Goal: Obtain resource: Download file/media

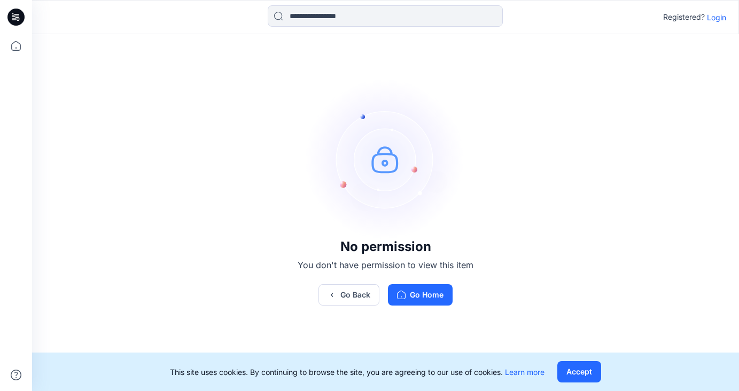
click at [716, 17] on p "Login" at bounding box center [716, 17] width 19 height 11
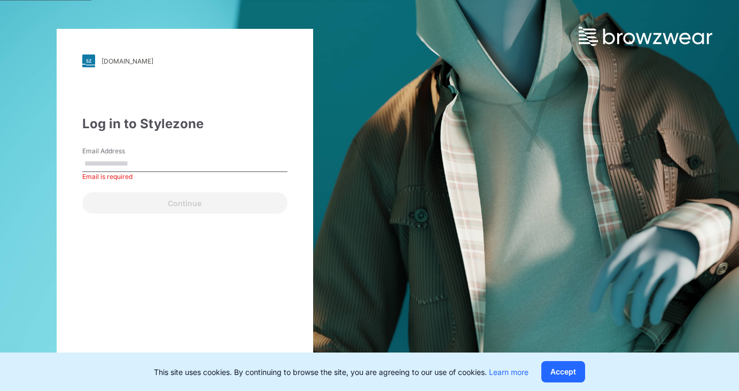
type input "**********"
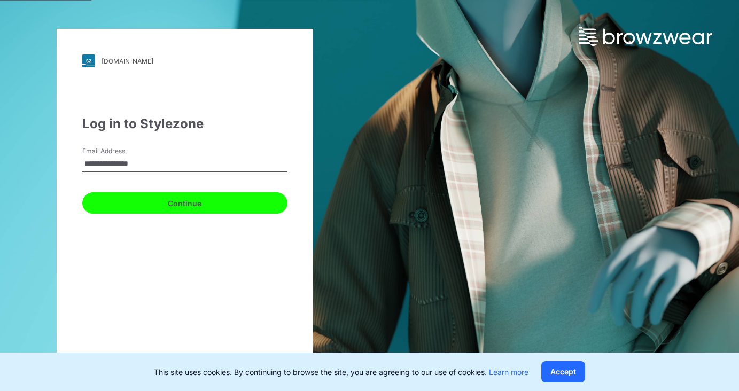
click at [234, 213] on button "Continue" at bounding box center [184, 202] width 205 height 21
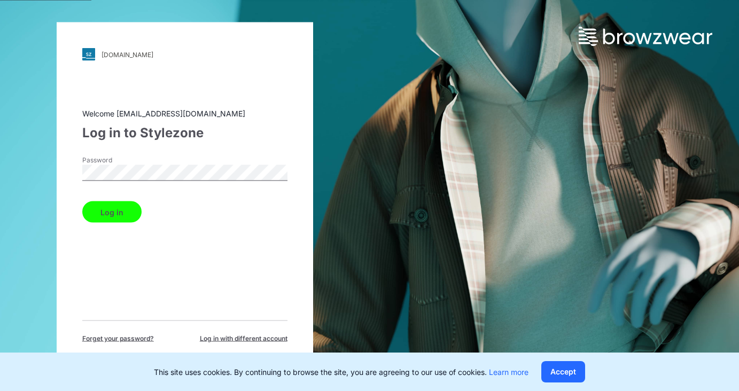
click at [103, 216] on button "Log in" at bounding box center [111, 212] width 59 height 21
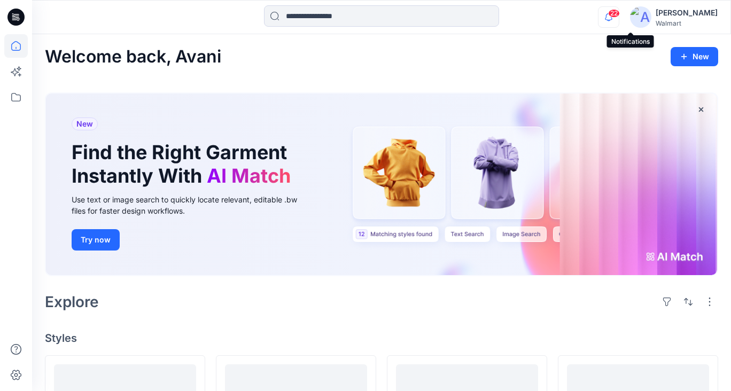
click at [619, 18] on icon "button" at bounding box center [609, 16] width 20 height 21
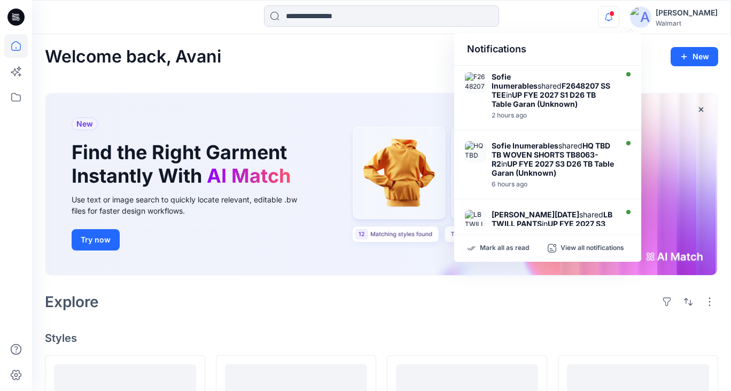
click at [535, 33] on div "Notifications" at bounding box center [548, 49] width 187 height 33
click at [17, 101] on icon at bounding box center [16, 98] width 24 height 24
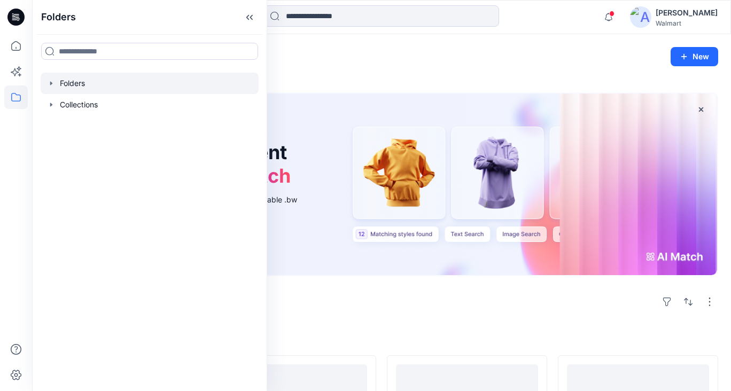
click at [63, 87] on div at bounding box center [150, 83] width 218 height 21
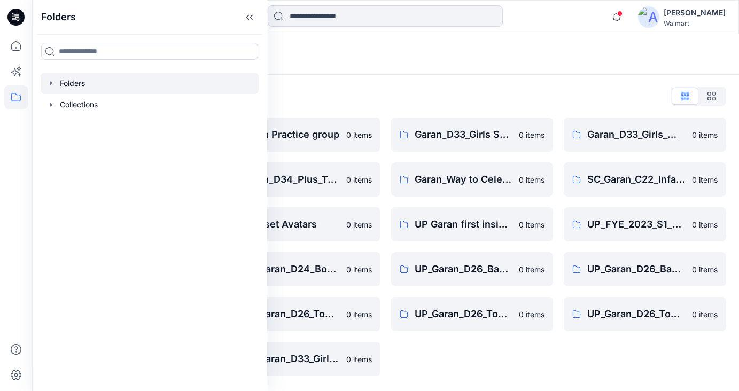
drag, startPoint x: 548, startPoint y: 61, endPoint x: 549, endPoint y: 73, distance: 12.3
click at [549, 61] on div "Folders" at bounding box center [344, 54] width 598 height 15
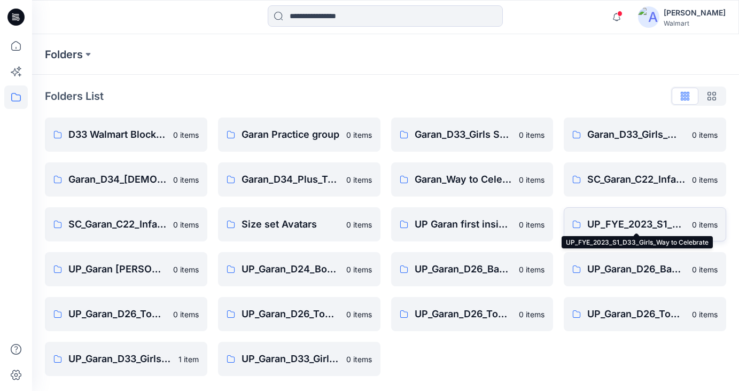
click at [605, 222] on p "UP_FYE_2023_S1_D33_Girls_Way to Celebrate" at bounding box center [637, 224] width 98 height 15
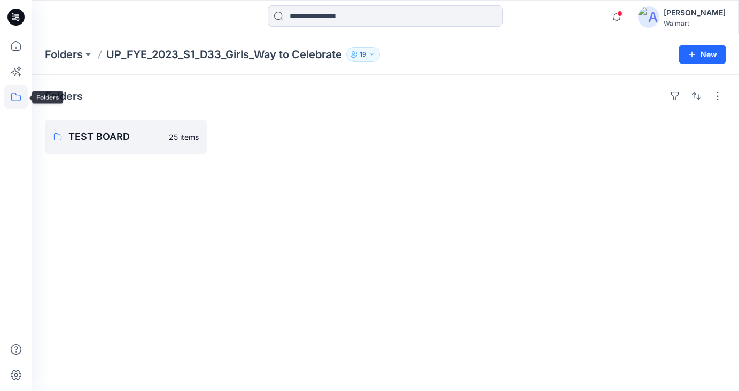
click at [17, 98] on icon at bounding box center [16, 98] width 24 height 24
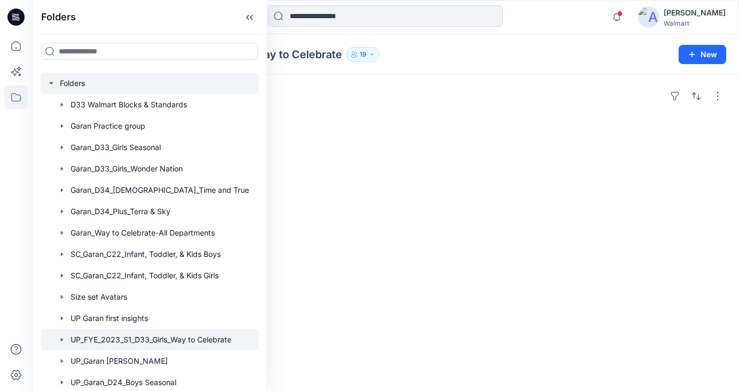
click at [72, 81] on div at bounding box center [150, 83] width 218 height 21
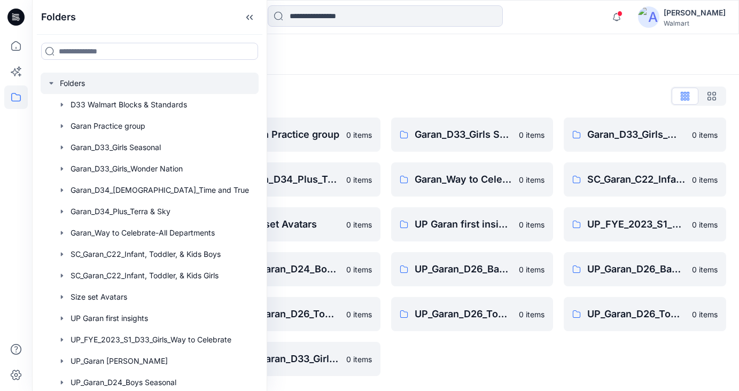
click at [435, 88] on div "Folders List" at bounding box center [386, 96] width 682 height 17
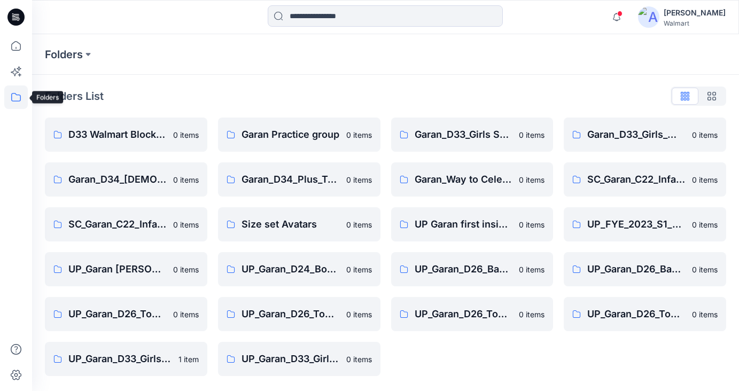
click at [18, 102] on icon at bounding box center [16, 98] width 24 height 24
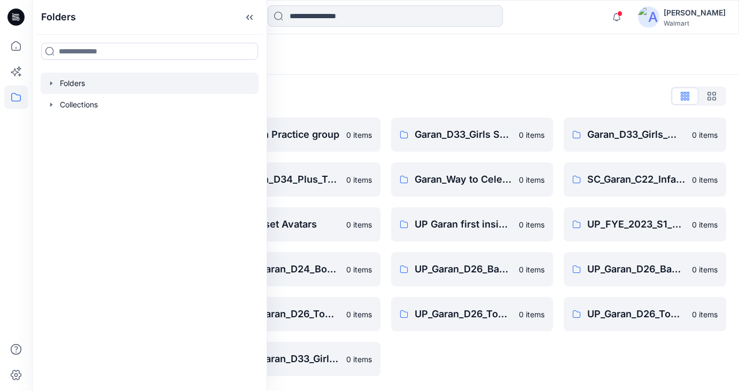
click at [52, 86] on icon "button" at bounding box center [51, 83] width 9 height 9
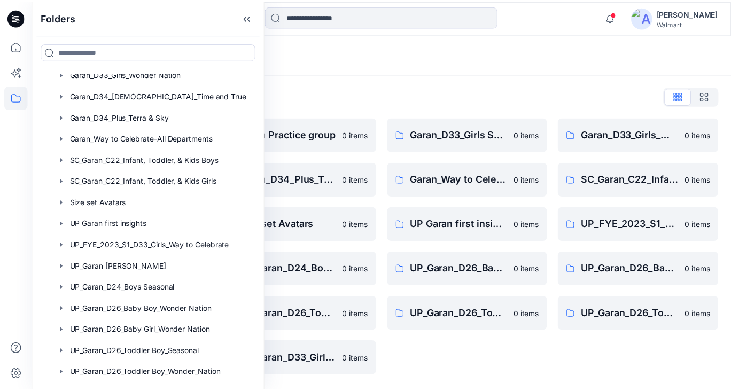
scroll to position [195, 0]
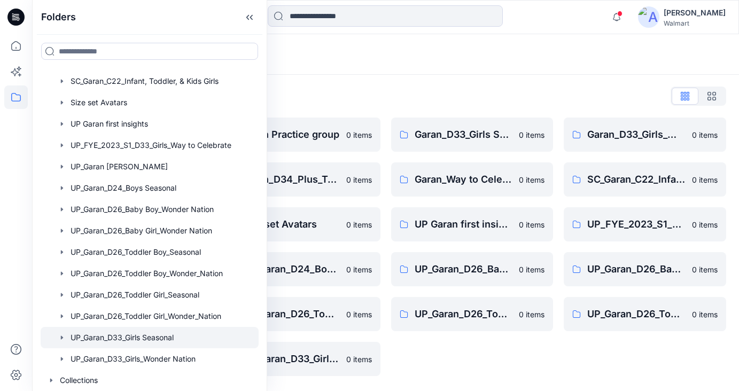
click at [150, 340] on div at bounding box center [150, 337] width 218 height 21
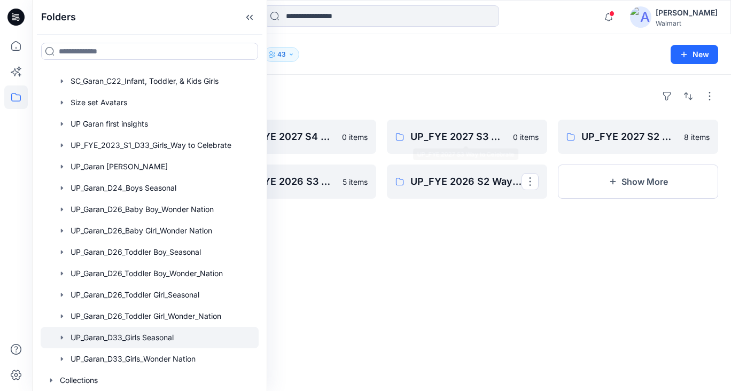
click at [423, 286] on div at bounding box center [467, 326] width 160 height 173
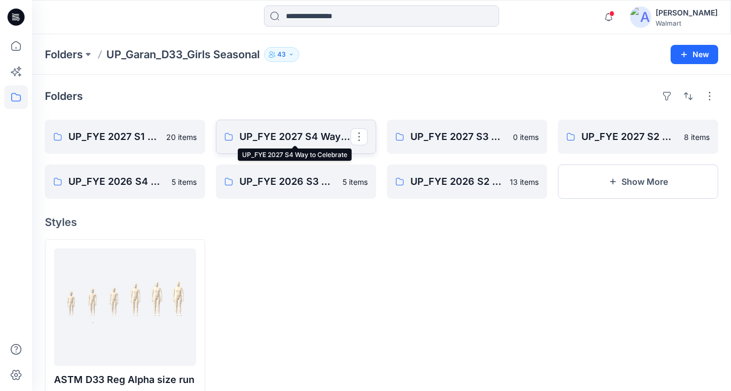
click at [286, 132] on p "UP_FYE 2027 S4 Way to Celebrate" at bounding box center [295, 136] width 111 height 15
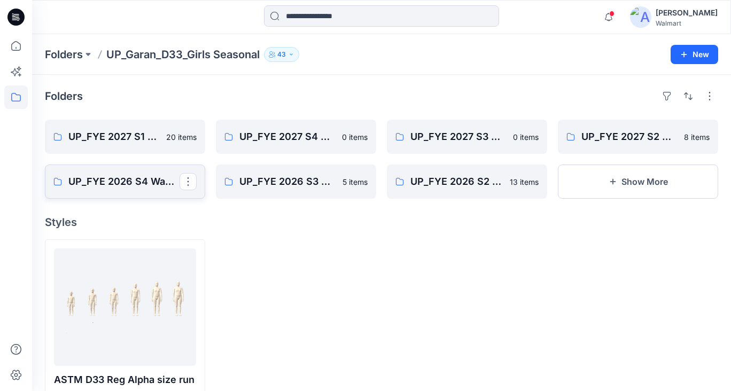
click at [157, 174] on p "UP_FYE 2026 S4 Way to Celebrate" at bounding box center [123, 181] width 111 height 15
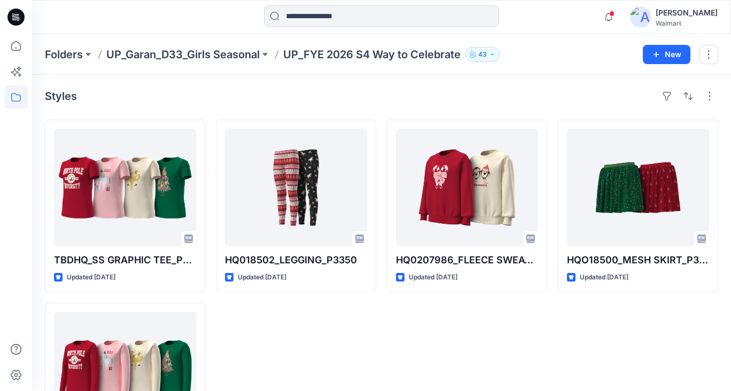
drag, startPoint x: 282, startPoint y: 332, endPoint x: 280, endPoint y: 327, distance: 5.8
click at [282, 332] on div "HQ018502_LEGGING_P3350 Updated [DATE]" at bounding box center [296, 298] width 160 height 356
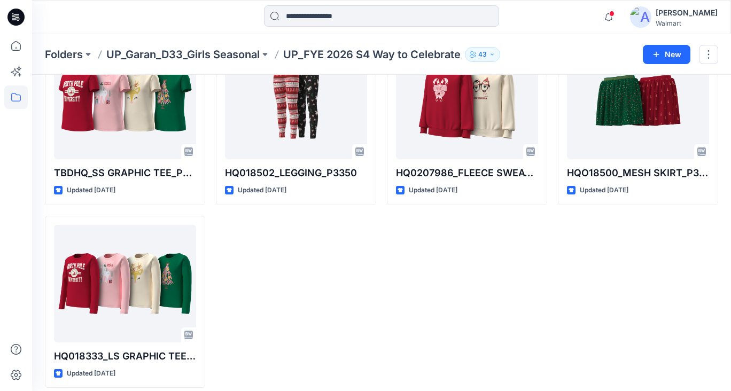
scroll to position [83, 0]
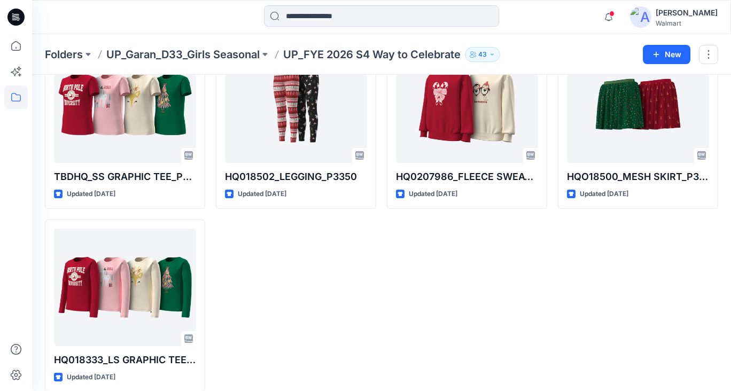
click at [547, 308] on div "HQ0207986_FLEECE SWEATSHIRT_P3573-C Updated [DATE]" at bounding box center [467, 214] width 160 height 356
click at [647, 326] on div "HQO18500_MESH SKIRT_P3588 Updated [DATE]" at bounding box center [638, 214] width 160 height 356
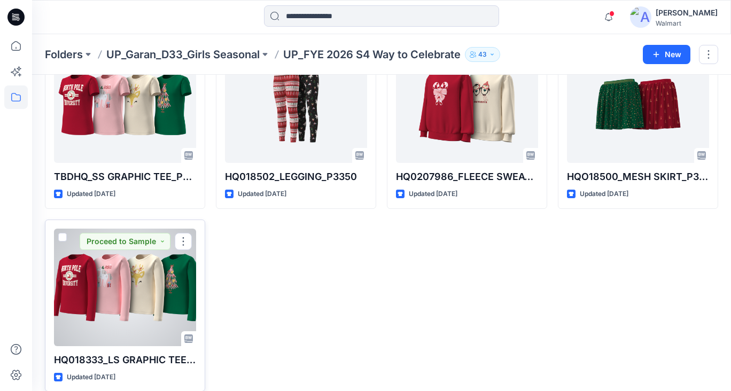
click at [150, 307] on div at bounding box center [125, 288] width 142 height 118
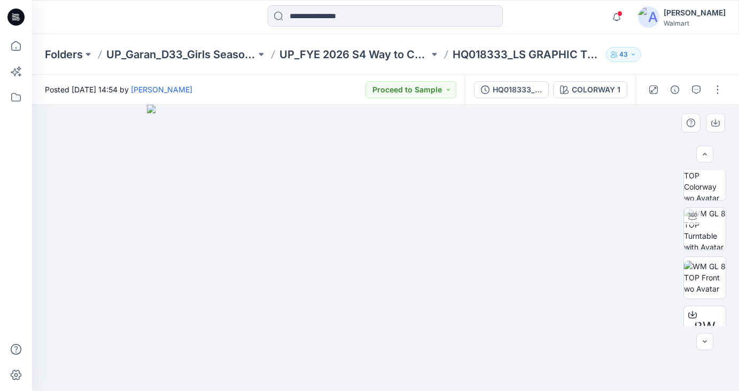
scroll to position [11, 0]
click at [365, 232] on img at bounding box center [385, 248] width 477 height 287
click at [363, 232] on img at bounding box center [385, 248] width 477 height 287
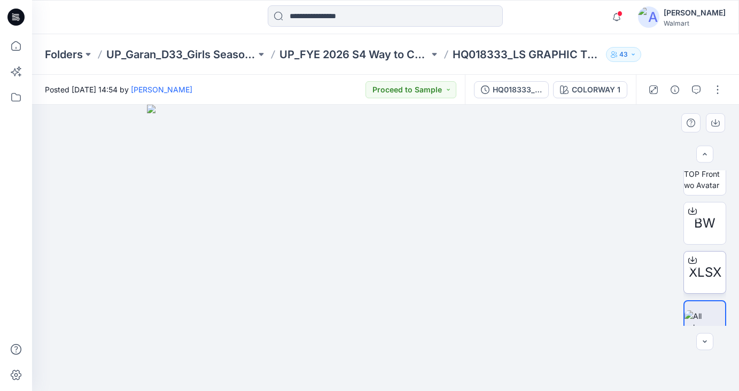
scroll to position [113, 0]
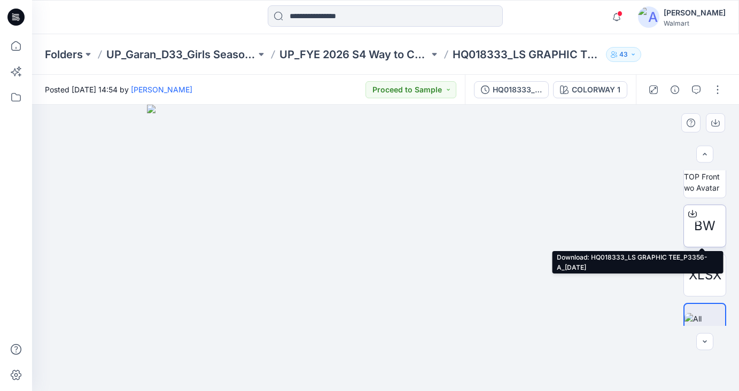
click at [691, 214] on icon at bounding box center [693, 214] width 9 height 9
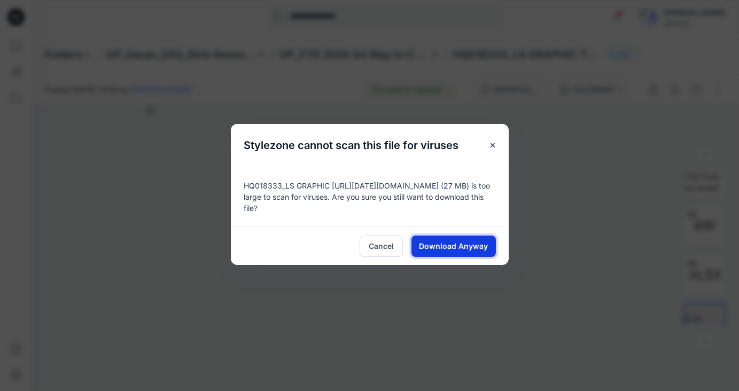
click at [473, 244] on span "Download Anyway" at bounding box center [453, 246] width 69 height 11
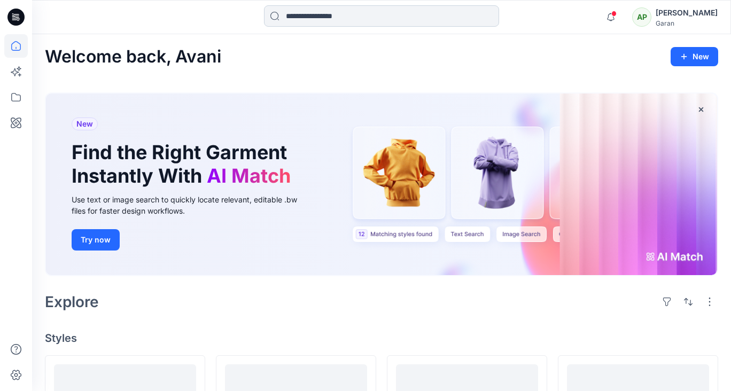
click at [346, 19] on input at bounding box center [381, 15] width 235 height 21
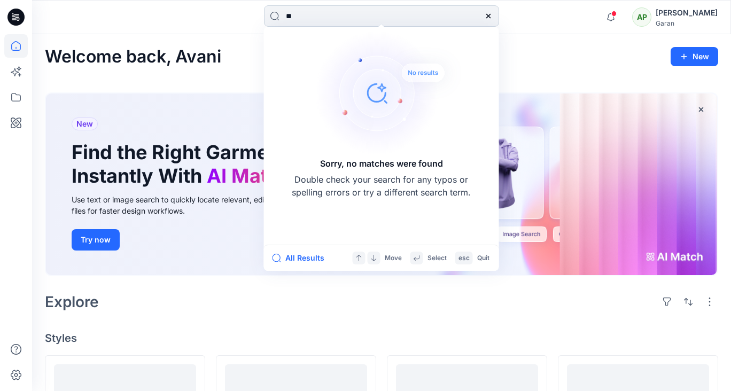
type input "*"
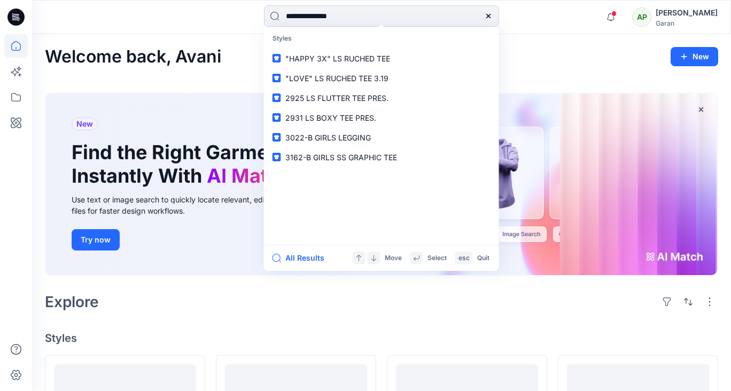
type input "**********"
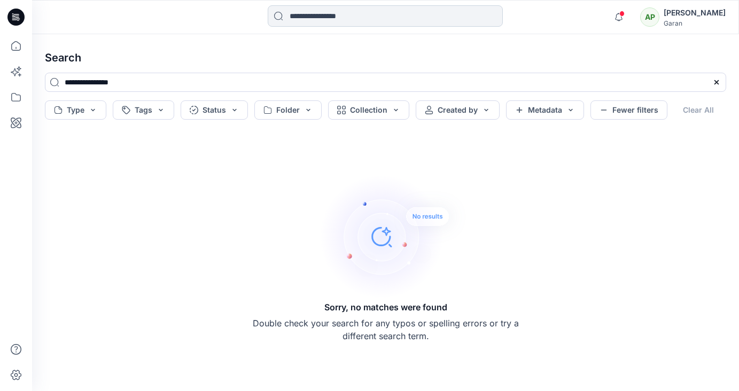
click at [320, 17] on input at bounding box center [385, 15] width 235 height 21
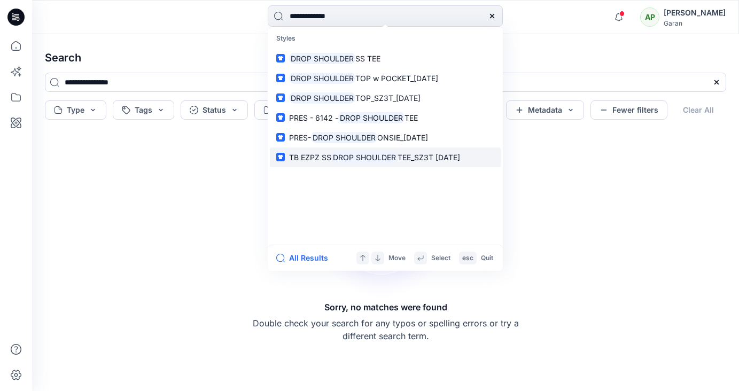
type input "**********"
click at [334, 157] on mark "DROP SHOULDER" at bounding box center [365, 157] width 66 height 12
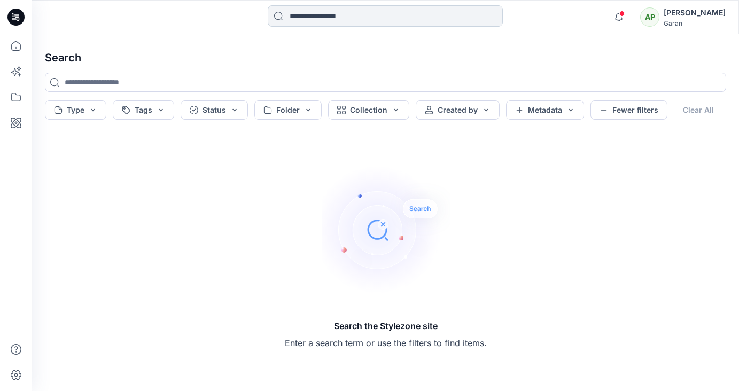
click at [330, 22] on input at bounding box center [385, 15] width 235 height 21
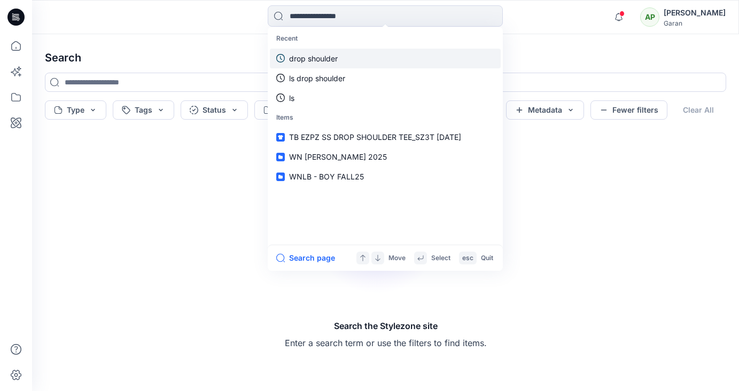
click at [316, 61] on p "drop shoulder" at bounding box center [313, 58] width 49 height 11
type input "**********"
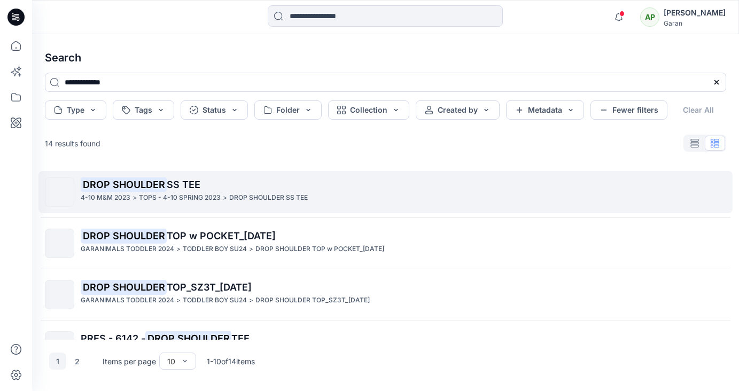
drag, startPoint x: 733, startPoint y: 191, endPoint x: 728, endPoint y: 204, distance: 14.2
click at [724, 210] on div "DROP SHOULDER SS TEE 4-10 M&M 2023 > TOPS - 4-10 SPRING 2023 > DROP SHOULDER SS…" at bounding box center [385, 253] width 699 height 173
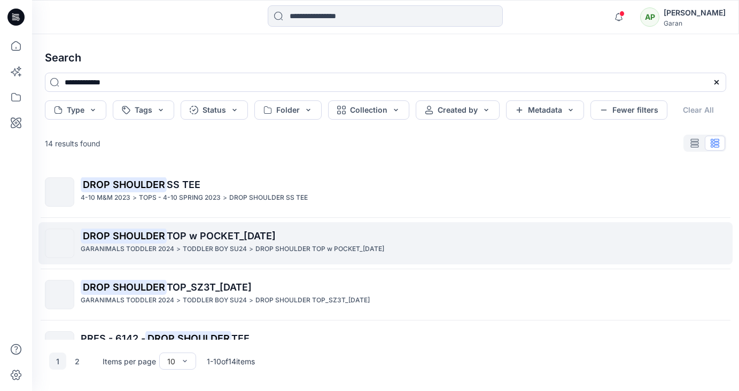
drag, startPoint x: 733, startPoint y: 201, endPoint x: 727, endPoint y: 226, distance: 26.3
click at [727, 226] on div "DROP SHOULDER SS TEE 4-10 M&M 2023 > TOPS - 4-10 SPRING 2023 > DROP SHOULDER SS…" at bounding box center [385, 253] width 699 height 173
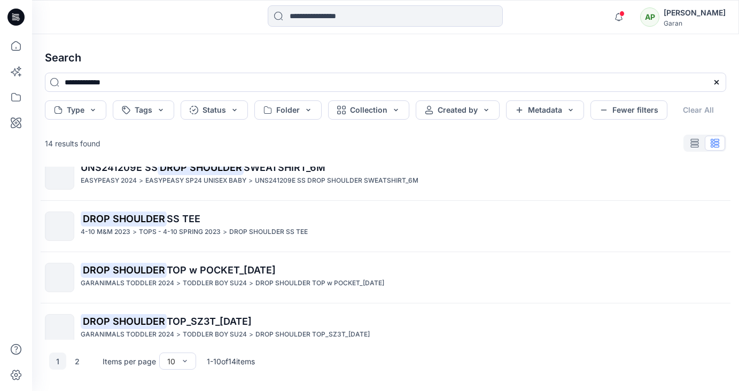
scroll to position [340, 0]
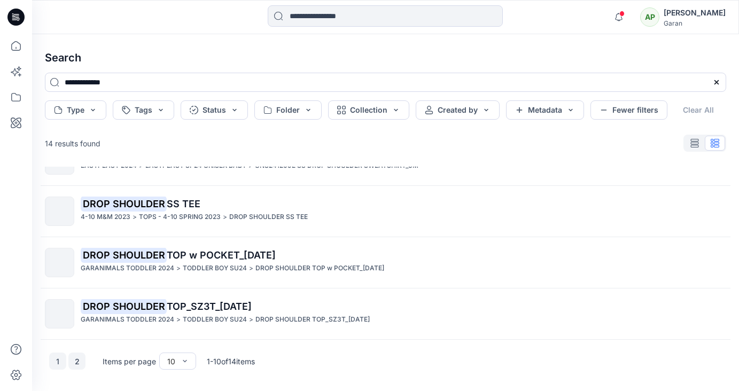
click at [75, 365] on button "2" at bounding box center [76, 361] width 17 height 17
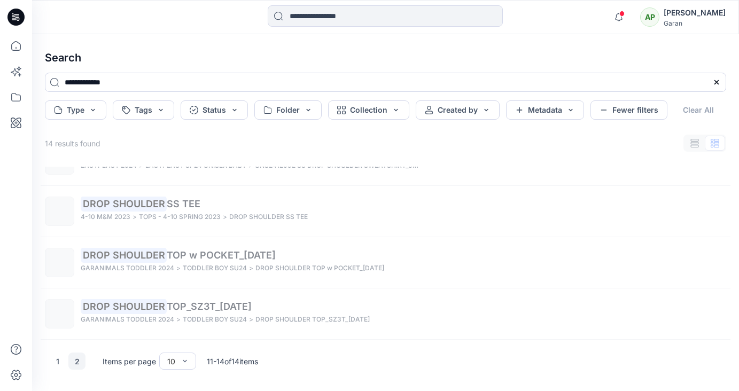
scroll to position [32, 0]
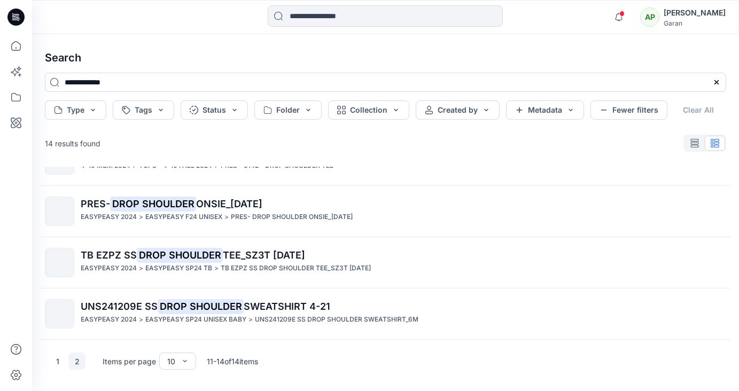
click at [305, 5] on div "Notifications FU tpayne@garan.com was removed from this Stylezone site by the c…" at bounding box center [385, 17] width 707 height 34
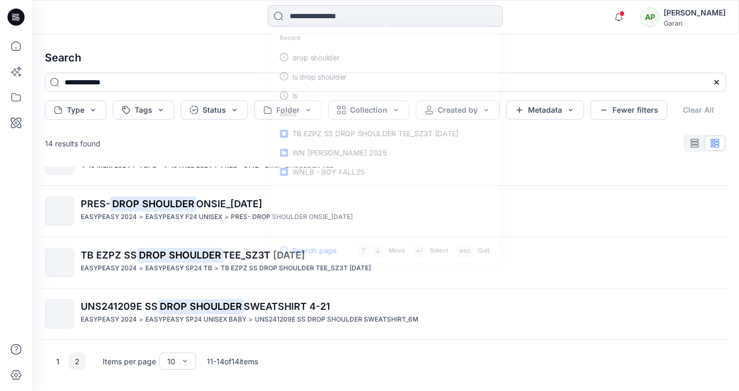
click at [304, 13] on input at bounding box center [385, 15] width 235 height 21
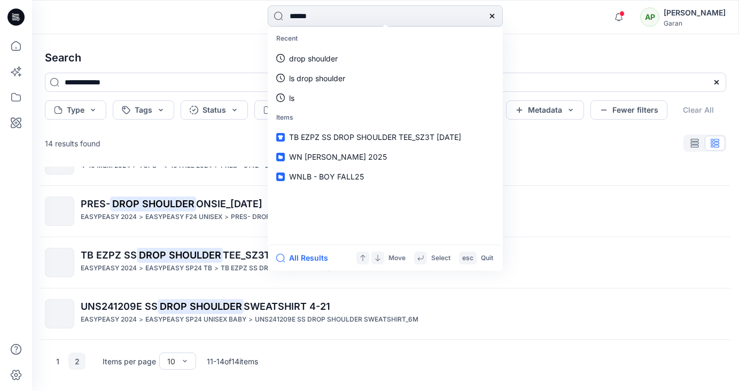
type input "*******"
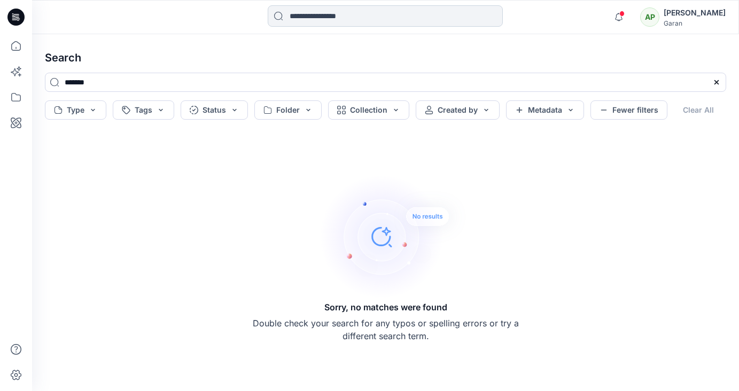
click at [339, 13] on input at bounding box center [385, 15] width 235 height 21
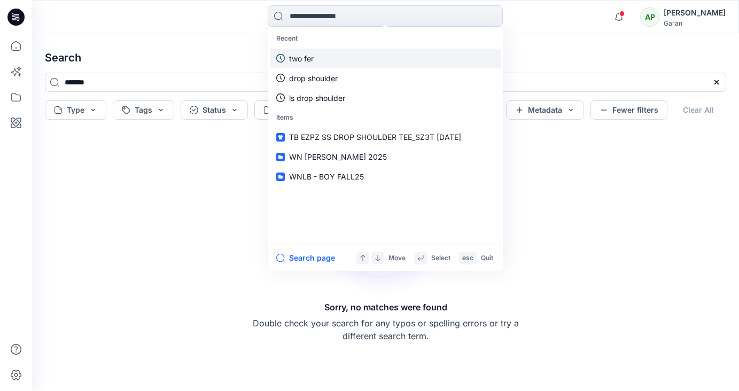
click at [311, 58] on p "two fer" at bounding box center [301, 58] width 25 height 11
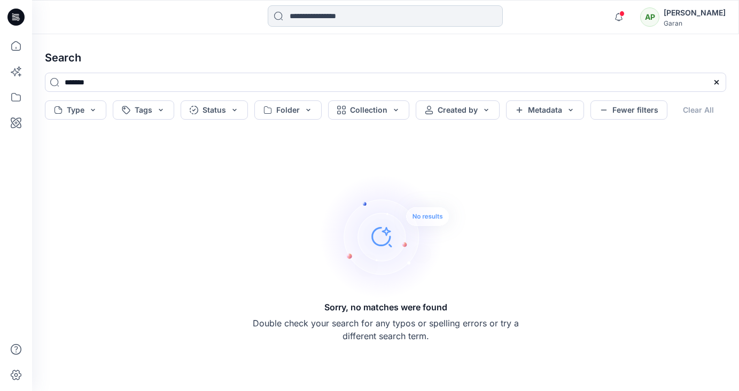
click at [323, 17] on input at bounding box center [385, 15] width 235 height 21
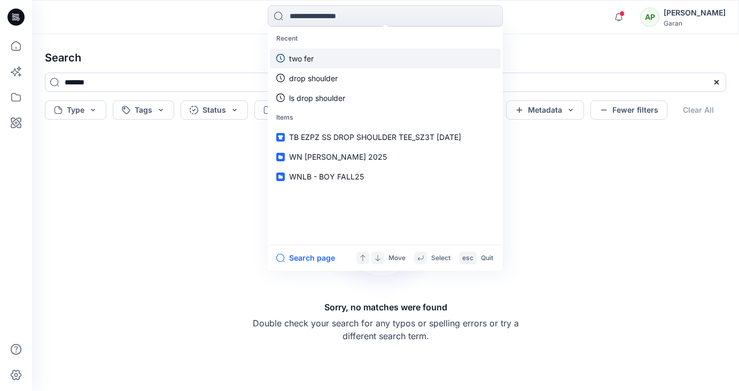
click at [311, 57] on p "two fer" at bounding box center [301, 58] width 25 height 11
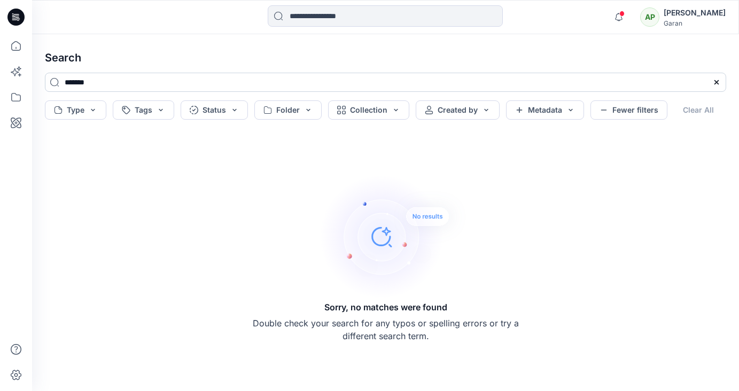
click at [78, 80] on input "*******" at bounding box center [386, 82] width 682 height 19
type input "******"
click at [161, 83] on input "******" at bounding box center [386, 82] width 682 height 19
drag, startPoint x: 102, startPoint y: 85, endPoint x: 49, endPoint y: 76, distance: 53.6
click at [49, 76] on input "******" at bounding box center [386, 82] width 682 height 19
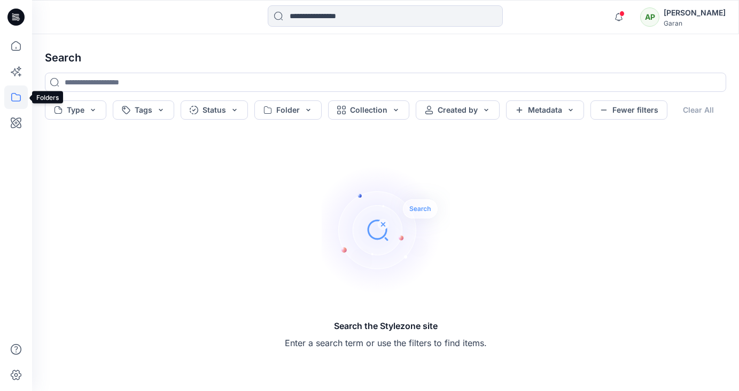
click at [19, 97] on icon at bounding box center [16, 98] width 24 height 24
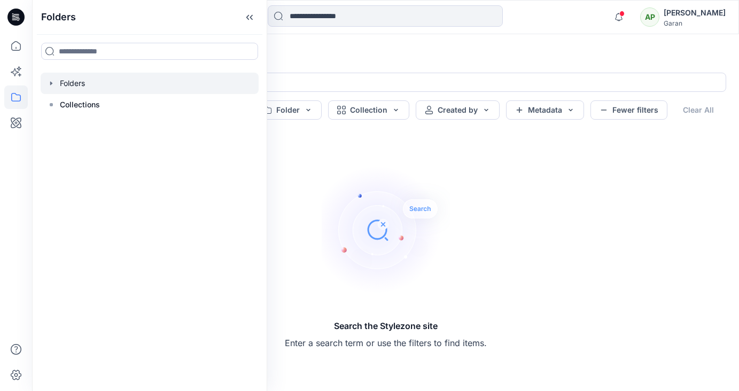
click at [49, 83] on icon "button" at bounding box center [51, 83] width 9 height 9
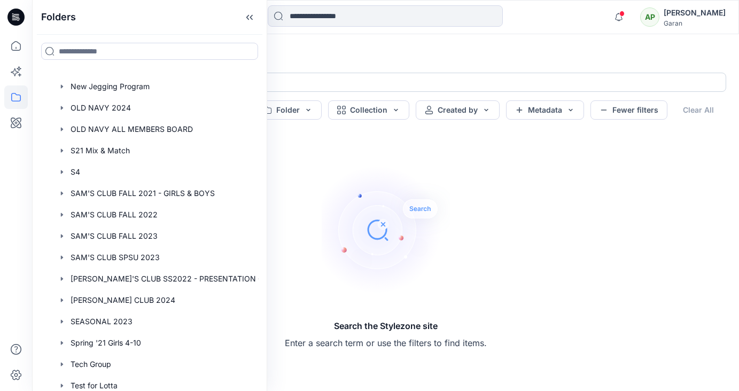
scroll to position [576, 0]
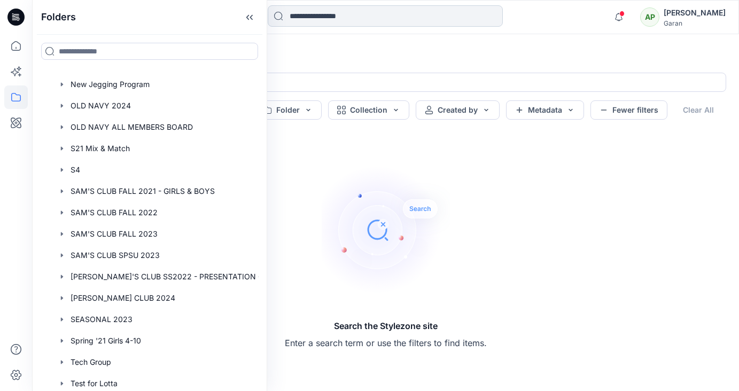
click at [328, 19] on input at bounding box center [385, 15] width 235 height 21
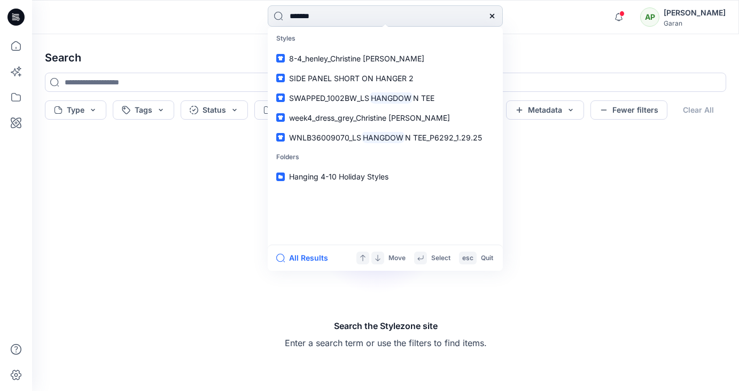
type input "********"
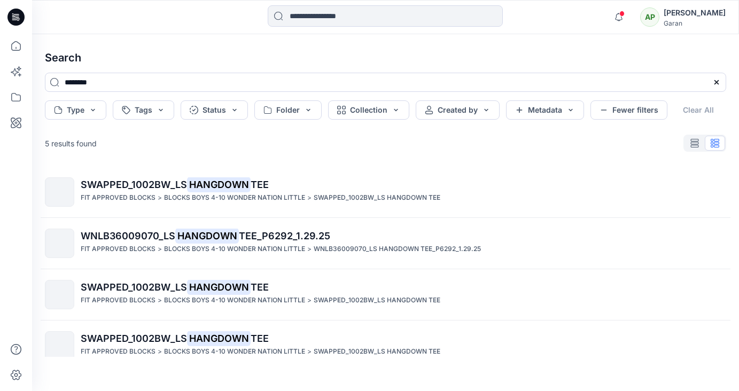
click at [733, 183] on div "Search ******** Type Tags Status Folder Collection Created by Metadata Fewer fi…" at bounding box center [385, 212] width 707 height 357
click at [733, 188] on div "Search ******** Type Tags Status Folder Collection Created by Metadata Fewer fi…" at bounding box center [385, 212] width 707 height 357
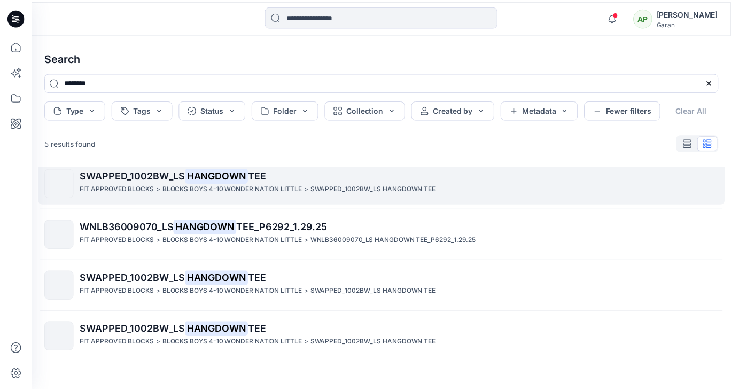
scroll to position [9, 0]
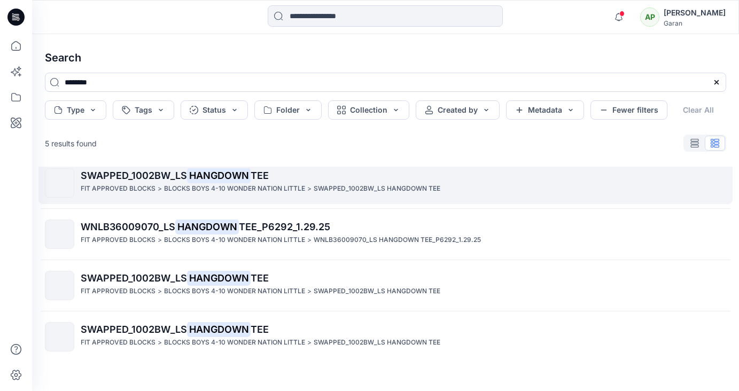
click at [161, 186] on div "FIT APPROVED BLOCKS > BLOCKS BOYS 4-10 WONDER NATION LITTLE > SWAPPED_1002BW_LS…" at bounding box center [403, 188] width 645 height 11
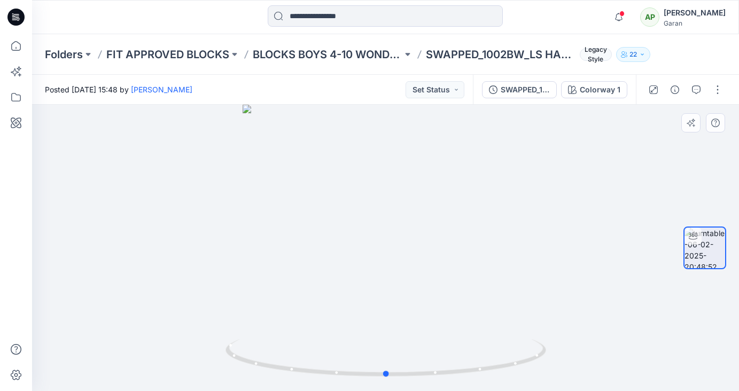
drag, startPoint x: 598, startPoint y: 320, endPoint x: 604, endPoint y: 317, distance: 6.7
click at [602, 318] on div at bounding box center [385, 248] width 707 height 287
drag, startPoint x: 617, startPoint y: 312, endPoint x: 602, endPoint y: 280, distance: 35.4
click at [617, 310] on div at bounding box center [385, 248] width 707 height 287
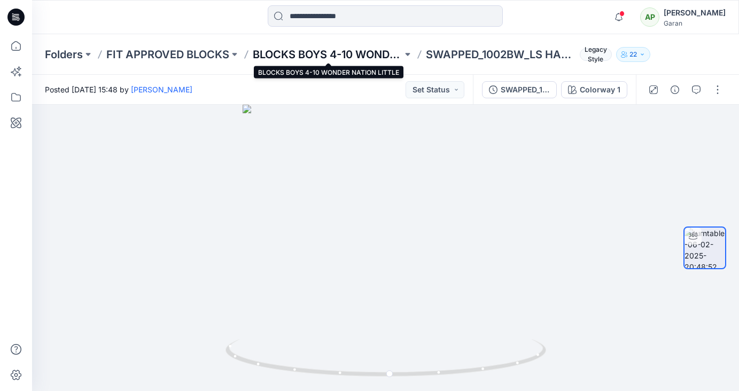
click at [359, 53] on p "BLOCKS BOYS 4-10 WONDER NATION LITTLE" at bounding box center [328, 54] width 150 height 15
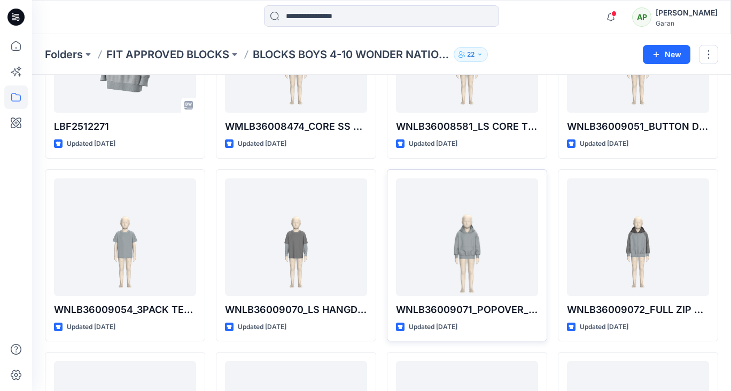
scroll to position [132, 0]
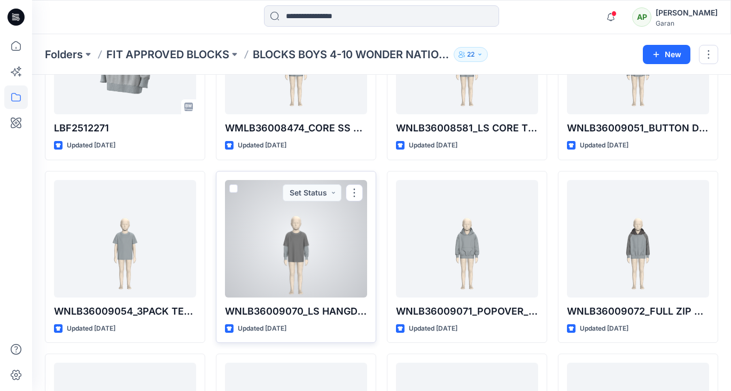
click at [323, 268] on div at bounding box center [296, 239] width 142 height 118
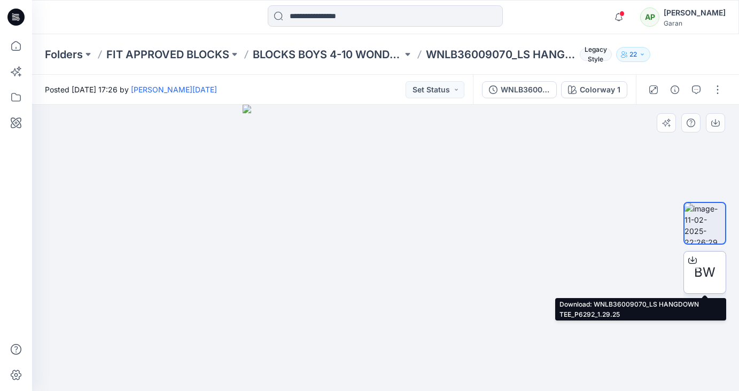
click at [692, 261] on icon at bounding box center [693, 259] width 4 height 5
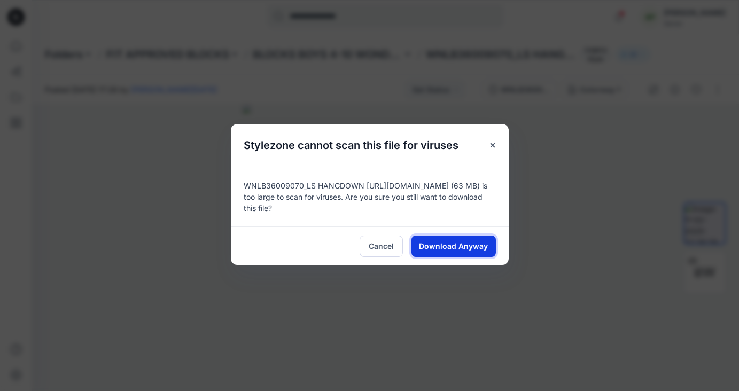
click at [479, 249] on span "Download Anyway" at bounding box center [453, 246] width 69 height 11
